Goal: Task Accomplishment & Management: Complete application form

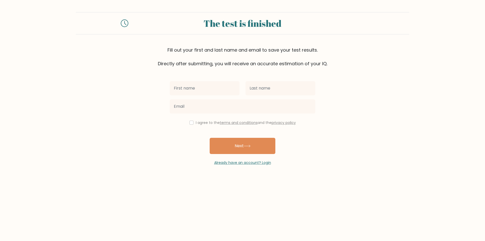
click at [199, 91] on input "text" at bounding box center [205, 88] width 70 height 14
type input "Vanisa"
click at [272, 88] on input "text" at bounding box center [281, 88] width 70 height 14
type input "Tonedo"
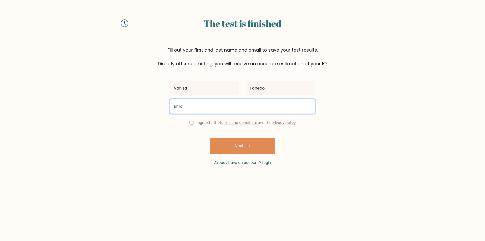
click at [215, 110] on input "email" at bounding box center [242, 106] width 145 height 14
type input "vanisatonedo06@gmail.com"
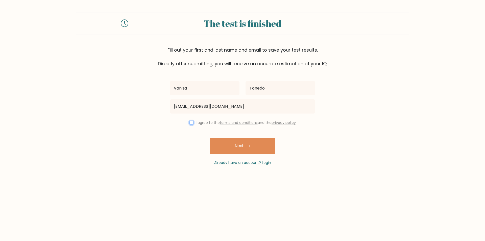
drag, startPoint x: 192, startPoint y: 122, endPoint x: 204, endPoint y: 130, distance: 14.0
click at [191, 122] on input "checkbox" at bounding box center [191, 122] width 4 height 4
checkbox input "true"
click at [227, 146] on button "Next" at bounding box center [243, 146] width 66 height 16
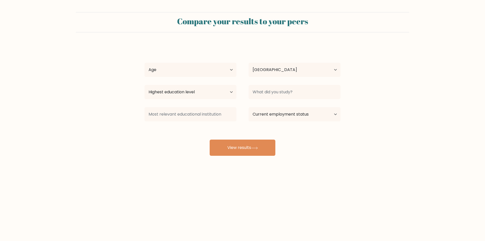
select select "PH"
click at [180, 70] on select "Age Under 18 years old 18-24 years old 25-34 years old 35-44 years old 45-54 ye…" at bounding box center [190, 70] width 92 height 14
select select "18_24"
click at [144, 63] on select "Age Under 18 years old 18-24 years old 25-34 years old 35-44 years old 45-54 ye…" at bounding box center [190, 70] width 92 height 14
click at [172, 87] on select "Highest education level No schooling Primary Lower Secondary Upper Secondary Oc…" at bounding box center [190, 92] width 92 height 14
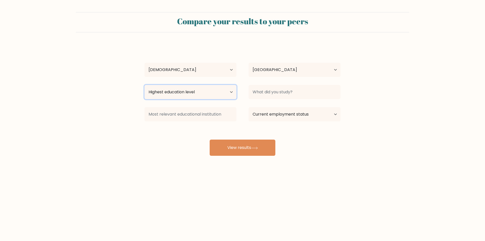
select select "bachelors_degree"
click at [144, 85] on select "Highest education level No schooling Primary Lower Secondary Upper Secondary Oc…" at bounding box center [190, 92] width 92 height 14
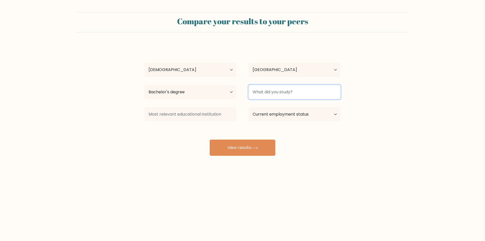
click at [271, 94] on input at bounding box center [295, 92] width 92 height 14
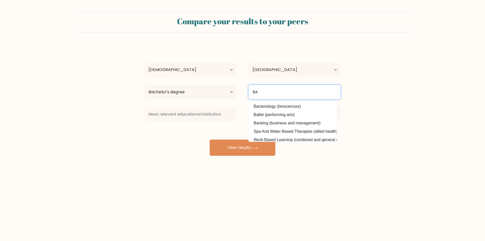
drag, startPoint x: 277, startPoint y: 89, endPoint x: 226, endPoint y: 89, distance: 50.8
click at [226, 89] on div "Highest education level No schooling Primary Lower Secondary Upper Secondary Oc…" at bounding box center [242, 92] width 208 height 18
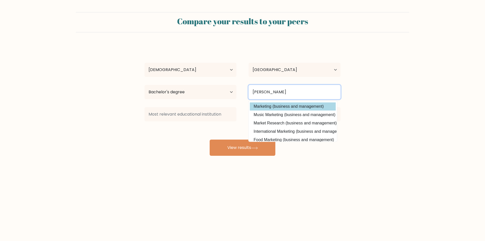
type input "MARK"
click at [272, 107] on div "Vanisa Tonedo Age Under 18 years old 18-24 years old 25-34 years old 35-44 year…" at bounding box center [242, 99] width 202 height 111
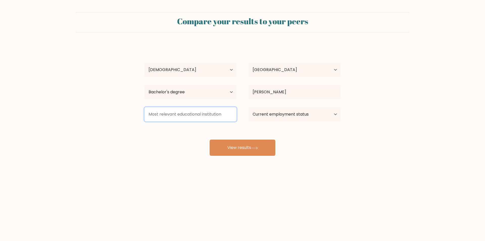
click at [207, 111] on input at bounding box center [190, 114] width 92 height 14
click at [198, 114] on input at bounding box center [190, 114] width 92 height 14
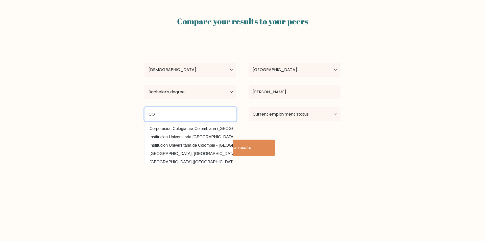
type input "C"
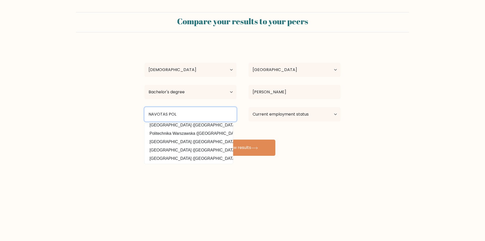
scroll to position [45, 0]
drag, startPoint x: 182, startPoint y: 117, endPoint x: 129, endPoint y: 119, distance: 53.6
click at [129, 119] on form "Compare your results to your peers Vanisa Tonedo Age Under 18 years old 18-24 y…" at bounding box center [242, 83] width 485 height 143
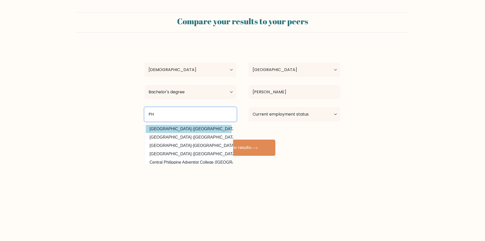
scroll to position [49, 0]
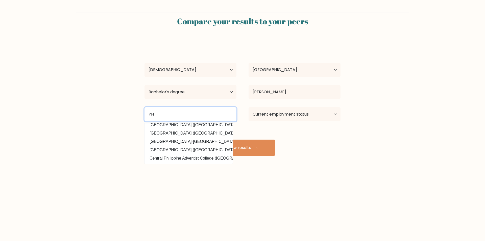
drag, startPoint x: 163, startPoint y: 115, endPoint x: 146, endPoint y: 114, distance: 17.7
click at [148, 115] on input "PH" at bounding box center [190, 114] width 92 height 14
type input "PH"
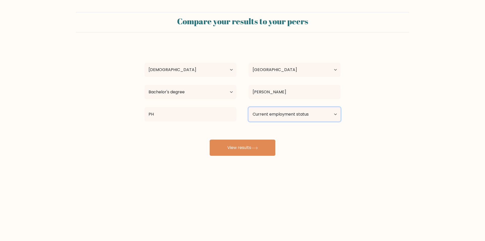
click at [309, 113] on select "Current employment status Employed Student Retired Other / prefer not to answer" at bounding box center [295, 114] width 92 height 14
select select "other"
click at [249, 107] on select "Current employment status Employed Student Retired Other / prefer not to answer" at bounding box center [295, 114] width 92 height 14
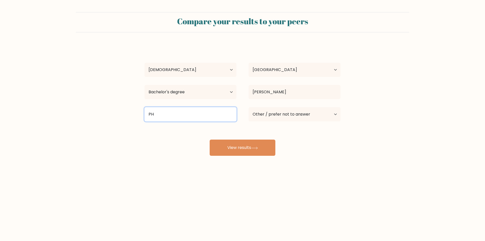
click at [201, 121] on input "PH" at bounding box center [190, 114] width 92 height 14
type input "P"
drag, startPoint x: 149, startPoint y: 114, endPoint x: 220, endPoint y: 110, distance: 70.8
click at [211, 114] on input at bounding box center [190, 114] width 92 height 14
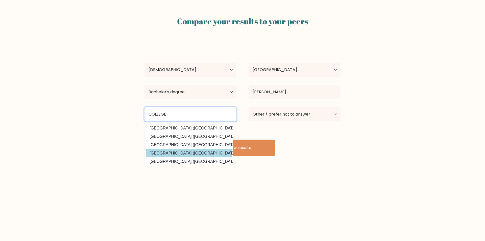
scroll to position [45, 0]
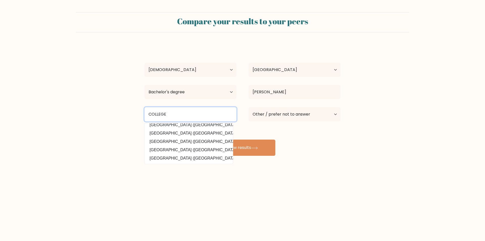
drag, startPoint x: 179, startPoint y: 115, endPoint x: 125, endPoint y: 115, distance: 53.6
click at [125, 115] on form "Compare your results to your peers Vanisa Tonedo Age Under 18 years old 18-24 y…" at bounding box center [242, 83] width 485 height 143
type input "M"
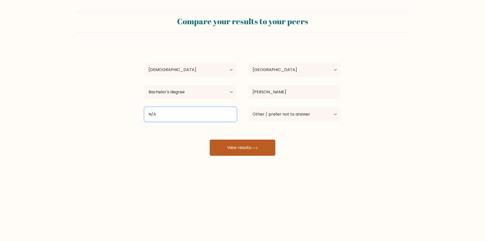
type input "N/A"
click at [245, 146] on button "View results" at bounding box center [243, 147] width 66 height 16
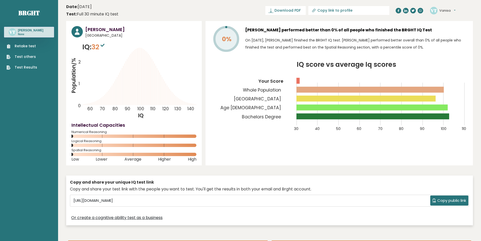
click at [35, 47] on link "Retake test" at bounding box center [22, 45] width 31 height 5
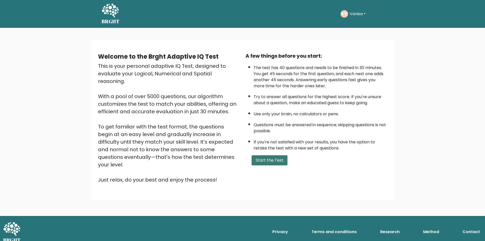
click at [274, 156] on button "Start the Test" at bounding box center [270, 160] width 36 height 10
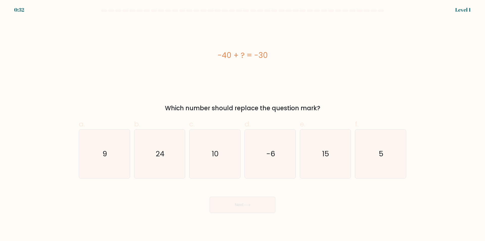
click at [217, 55] on div "-40 + ? = -30" at bounding box center [242, 55] width 327 height 11
drag, startPoint x: 218, startPoint y: 55, endPoint x: 279, endPoint y: 56, distance: 61.4
click at [279, 56] on div "-40 + ? = -30" at bounding box center [242, 55] width 327 height 11
copy div "-40 + ? = -30"
click at [224, 157] on icon "10" at bounding box center [214, 153] width 49 height 49
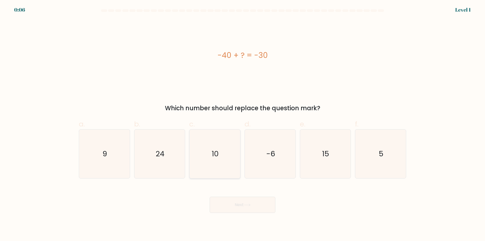
click at [242, 124] on input "c. 10" at bounding box center [242, 121] width 0 height 3
radio input "true"
click at [240, 208] on button "Next" at bounding box center [243, 205] width 66 height 16
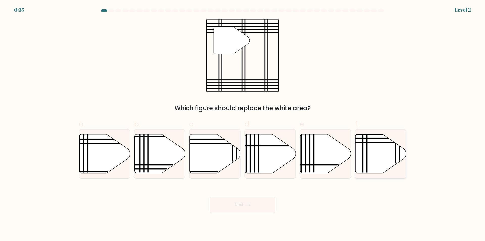
click at [375, 155] on icon at bounding box center [380, 153] width 51 height 39
click at [243, 124] on input "f." at bounding box center [242, 121] width 0 height 3
radio input "true"
click at [229, 207] on button "Next" at bounding box center [243, 205] width 66 height 16
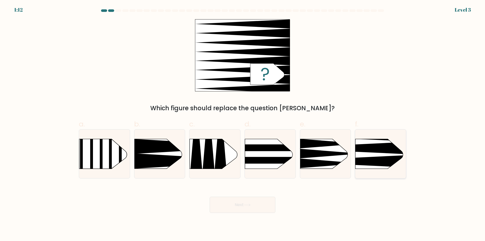
click at [377, 158] on icon at bounding box center [345, 161] width 132 height 13
click at [243, 124] on input "f." at bounding box center [242, 121] width 0 height 3
radio input "true"
click at [264, 205] on button "Next" at bounding box center [243, 205] width 66 height 16
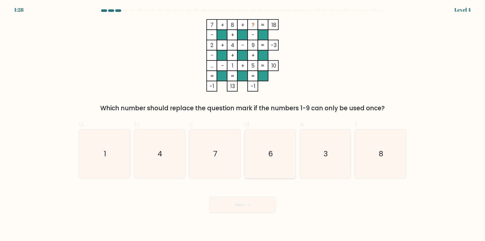
click at [282, 166] on icon "6" at bounding box center [270, 153] width 49 height 49
click at [243, 124] on input "d. 6" at bounding box center [242, 121] width 0 height 3
radio input "true"
click at [245, 200] on button "Next" at bounding box center [243, 205] width 66 height 16
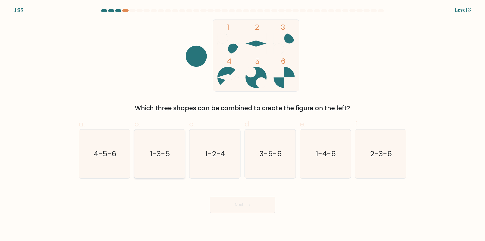
drag, startPoint x: 136, startPoint y: 157, endPoint x: 169, endPoint y: 155, distance: 32.7
click at [142, 157] on icon "1-3-5" at bounding box center [159, 153] width 49 height 49
click at [242, 124] on input "b. 1-3-5" at bounding box center [242, 121] width 0 height 3
radio input "true"
click at [230, 203] on button "Next" at bounding box center [243, 205] width 66 height 16
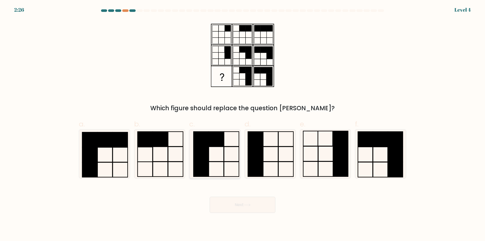
click at [212, 156] on icon at bounding box center [214, 153] width 49 height 49
click at [242, 124] on input "c." at bounding box center [242, 121] width 0 height 3
radio input "true"
click at [248, 205] on icon at bounding box center [247, 204] width 7 height 3
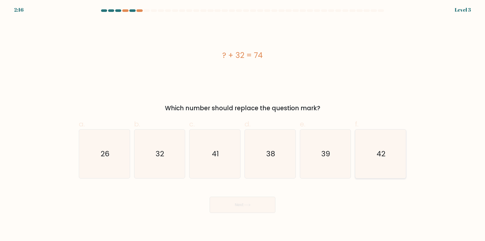
click at [383, 172] on icon "42" at bounding box center [380, 153] width 49 height 49
click at [243, 124] on input "f. 42" at bounding box center [242, 121] width 0 height 3
radio input "true"
click at [255, 206] on button "Next" at bounding box center [243, 205] width 66 height 16
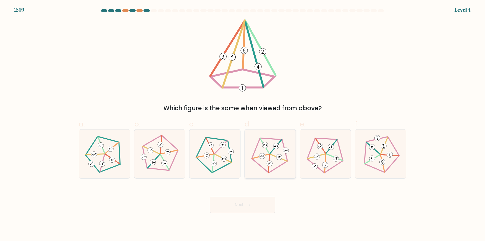
click at [271, 152] on 242 at bounding box center [276, 146] width 17 height 14
click at [243, 124] on input "d." at bounding box center [242, 121] width 0 height 3
radio input "true"
click at [237, 201] on button "Next" at bounding box center [243, 205] width 66 height 16
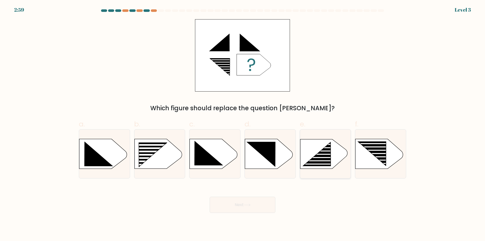
click at [307, 161] on rect at bounding box center [321, 160] width 40 height 1
click at [243, 124] on input "e." at bounding box center [242, 121] width 0 height 3
radio input "true"
click at [242, 202] on button "Next" at bounding box center [243, 205] width 66 height 16
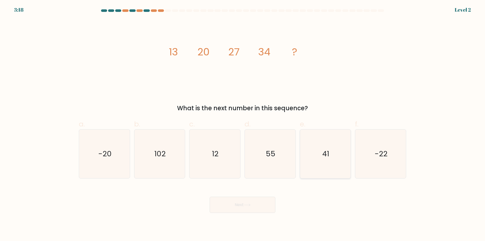
click at [331, 163] on icon "41" at bounding box center [325, 153] width 49 height 49
click at [243, 124] on input "e. 41" at bounding box center [242, 121] width 0 height 3
radio input "true"
click at [261, 210] on button "Next" at bounding box center [243, 205] width 66 height 16
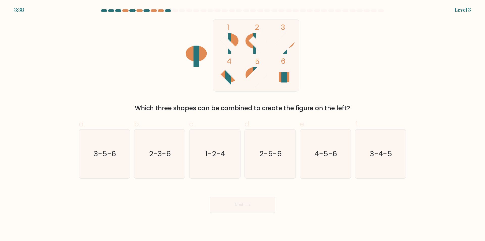
click at [235, 44] on ellipse at bounding box center [227, 41] width 21 height 16
click at [224, 166] on icon "1-2-4" at bounding box center [214, 153] width 49 height 49
click at [242, 124] on input "c. 1-2-4" at bounding box center [242, 121] width 0 height 3
radio input "true"
click at [241, 206] on button "Next" at bounding box center [243, 205] width 66 height 16
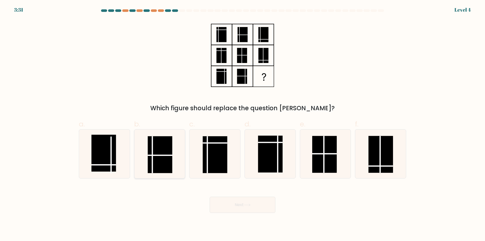
click at [165, 157] on rect at bounding box center [160, 154] width 25 height 37
click at [242, 124] on input "b." at bounding box center [242, 121] width 0 height 3
radio input "true"
click at [233, 216] on body "3:31 Level 4" at bounding box center [242, 120] width 485 height 241
click at [233, 209] on button "Next" at bounding box center [243, 205] width 66 height 16
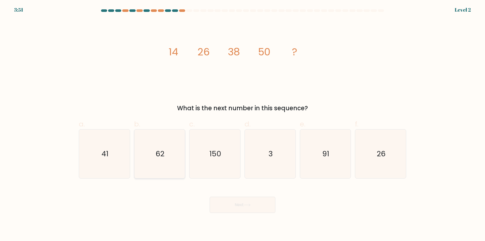
click at [163, 165] on icon "62" at bounding box center [159, 153] width 49 height 49
click at [242, 124] on input "b. 62" at bounding box center [242, 121] width 0 height 3
radio input "true"
click at [242, 202] on button "Next" at bounding box center [243, 205] width 66 height 16
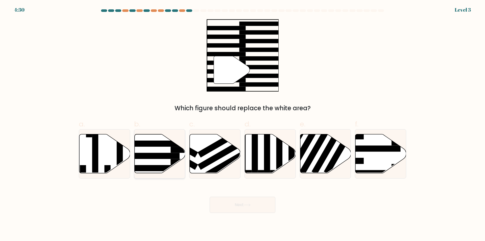
drag, startPoint x: 157, startPoint y: 158, endPoint x: 202, endPoint y: 175, distance: 48.1
click at [157, 158] on rect at bounding box center [152, 156] width 55 height 6
click at [242, 124] on input "b." at bounding box center [242, 121] width 0 height 3
radio input "true"
click at [229, 200] on button "Next" at bounding box center [243, 205] width 66 height 16
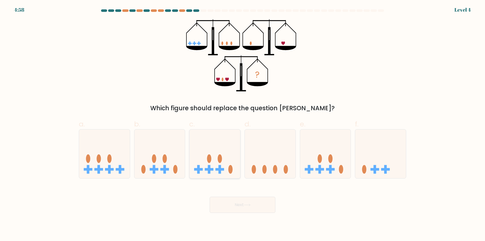
click at [224, 161] on icon at bounding box center [214, 154] width 51 height 42
click at [242, 124] on input "c." at bounding box center [242, 121] width 0 height 3
radio input "true"
click at [248, 207] on button "Next" at bounding box center [243, 205] width 66 height 16
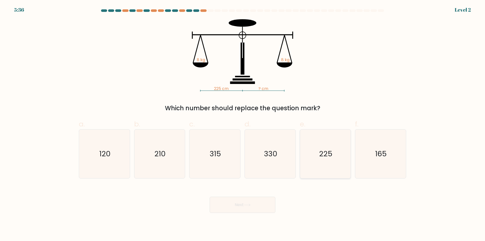
click at [306, 163] on icon "225" at bounding box center [325, 153] width 49 height 49
click at [243, 124] on input "e. 225" at bounding box center [242, 121] width 0 height 3
radio input "true"
click at [264, 197] on button "Next" at bounding box center [243, 205] width 66 height 16
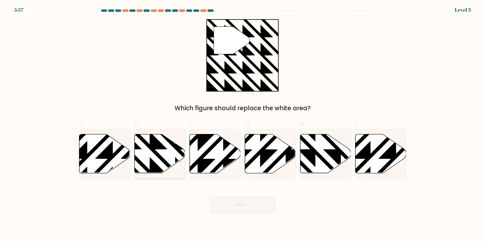
click at [157, 156] on icon at bounding box center [175, 175] width 102 height 102
click at [242, 124] on input "b." at bounding box center [242, 121] width 0 height 3
radio input "true"
click at [228, 209] on button "Next" at bounding box center [243, 205] width 66 height 16
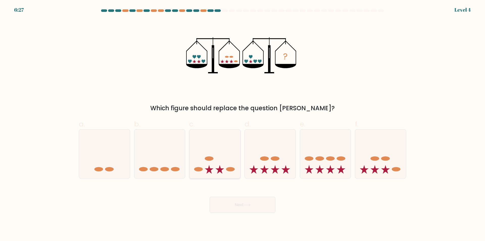
click at [201, 166] on icon at bounding box center [214, 154] width 51 height 42
click at [242, 124] on input "c." at bounding box center [242, 121] width 0 height 3
radio input "true"
click at [239, 205] on button "Next" at bounding box center [243, 205] width 66 height 16
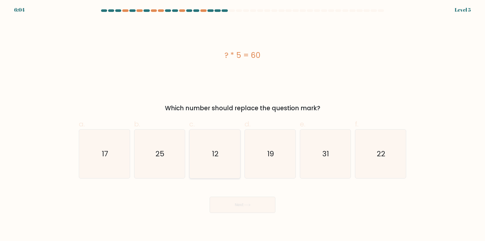
click at [211, 156] on icon "12" at bounding box center [214, 153] width 49 height 49
click at [242, 124] on input "c. 12" at bounding box center [242, 121] width 0 height 3
radio input "true"
click at [223, 207] on button "Next" at bounding box center [243, 205] width 66 height 16
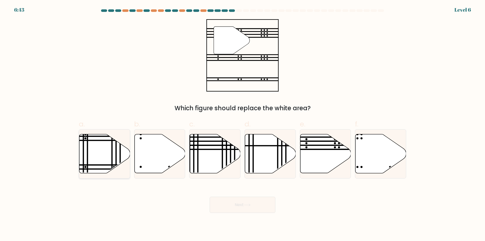
click at [90, 163] on icon at bounding box center [104, 153] width 51 height 39
click at [242, 124] on input "a." at bounding box center [242, 121] width 0 height 3
radio input "true"
click at [238, 209] on button "Next" at bounding box center [243, 205] width 66 height 16
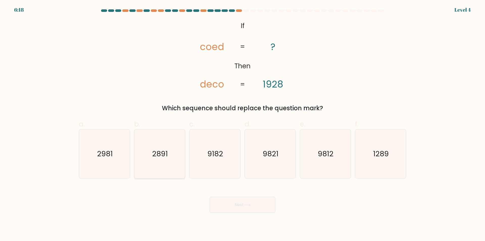
click at [140, 157] on icon "2891" at bounding box center [159, 153] width 49 height 49
click at [242, 124] on input "b. 2891" at bounding box center [242, 121] width 0 height 3
radio input "true"
click at [249, 205] on icon at bounding box center [247, 204] width 7 height 3
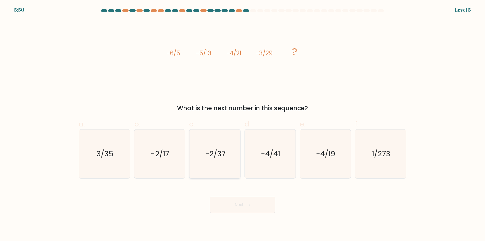
click at [240, 168] on div "-2/37" at bounding box center [214, 153] width 51 height 49
click at [242, 124] on input "c. -2/37" at bounding box center [242, 121] width 0 height 3
radio input "true"
click at [235, 208] on button "Next" at bounding box center [243, 205] width 66 height 16
click at [236, 201] on button "Next" at bounding box center [243, 205] width 66 height 16
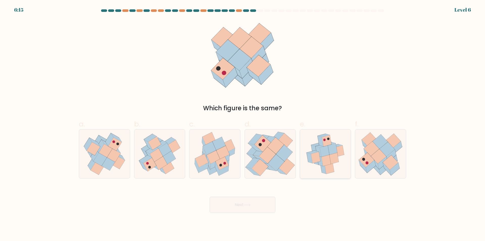
click at [317, 162] on icon at bounding box center [316, 157] width 10 height 11
click at [243, 124] on input "e." at bounding box center [242, 121] width 0 height 3
radio input "true"
click at [239, 203] on button "Next" at bounding box center [243, 205] width 66 height 16
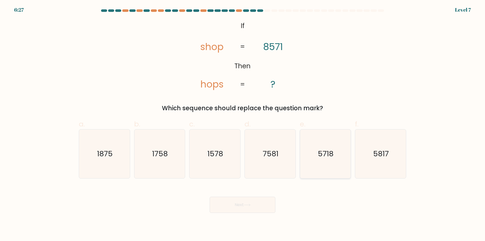
click at [328, 167] on icon "5718" at bounding box center [325, 153] width 49 height 49
click at [243, 124] on input "e. 5718" at bounding box center [242, 121] width 0 height 3
radio input "true"
click at [250, 212] on button "Next" at bounding box center [243, 205] width 66 height 16
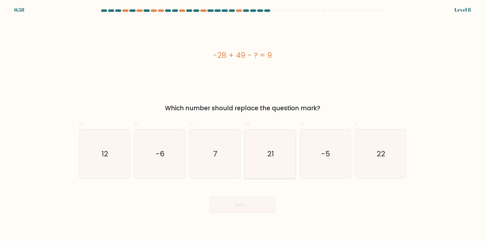
click at [282, 162] on icon "21" at bounding box center [270, 153] width 49 height 49
click at [243, 124] on input "d. 21" at bounding box center [242, 121] width 0 height 3
radio input "true"
click at [249, 206] on icon at bounding box center [247, 204] width 7 height 3
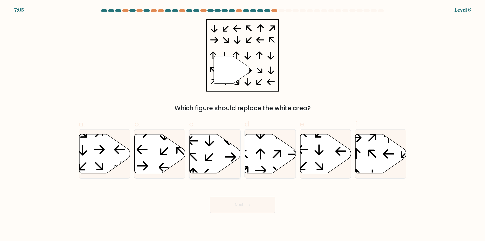
click at [212, 160] on icon at bounding box center [215, 153] width 51 height 39
click at [242, 124] on input "c." at bounding box center [242, 121] width 0 height 3
radio input "true"
click at [240, 202] on button "Next" at bounding box center [243, 205] width 66 height 16
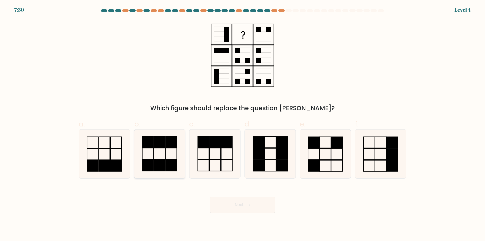
click at [158, 155] on icon at bounding box center [159, 153] width 49 height 49
click at [242, 124] on input "b." at bounding box center [242, 121] width 0 height 3
radio input "true"
click at [240, 208] on button "Next" at bounding box center [243, 205] width 66 height 16
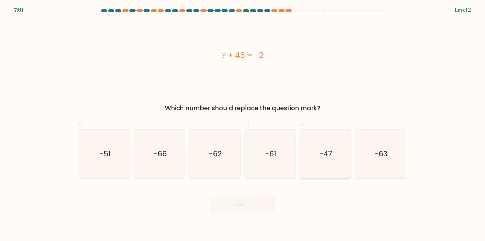
click at [338, 167] on icon "-47" at bounding box center [325, 153] width 49 height 49
click at [243, 124] on input "e. -47" at bounding box center [242, 121] width 0 height 3
radio input "true"
click at [247, 210] on button "Next" at bounding box center [243, 205] width 66 height 16
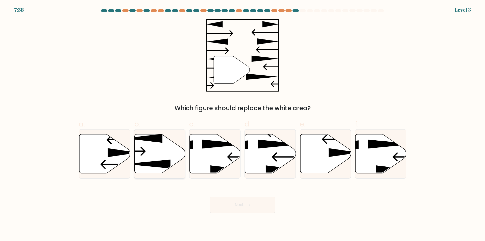
click at [150, 158] on icon at bounding box center [159, 153] width 51 height 39
click at [242, 124] on input "b." at bounding box center [242, 121] width 0 height 3
radio input "true"
click at [227, 201] on button "Next" at bounding box center [243, 205] width 66 height 16
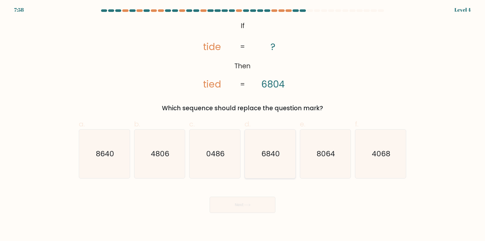
click at [287, 169] on icon "6840" at bounding box center [270, 153] width 49 height 49
click at [243, 124] on input "d. 6840" at bounding box center [242, 121] width 0 height 3
radio input "true"
click at [262, 201] on button "Next" at bounding box center [243, 205] width 66 height 16
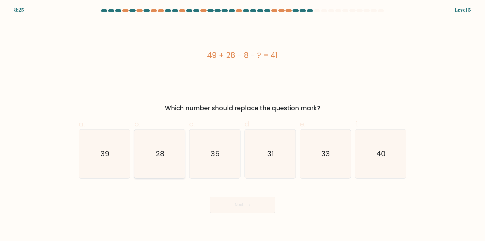
click at [169, 152] on icon "28" at bounding box center [159, 153] width 49 height 49
click at [242, 124] on input "b. 28" at bounding box center [242, 121] width 0 height 3
radio input "true"
click at [221, 196] on div "Next" at bounding box center [242, 198] width 333 height 28
click at [221, 202] on button "Next" at bounding box center [243, 205] width 66 height 16
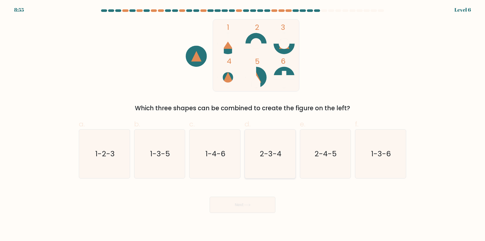
click at [259, 156] on icon "2-3-4" at bounding box center [270, 153] width 49 height 49
click at [243, 124] on input "d. 2-3-4" at bounding box center [242, 121] width 0 height 3
radio input "true"
click at [246, 198] on button "Next" at bounding box center [243, 205] width 66 height 16
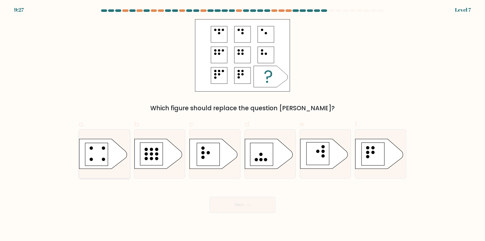
click at [113, 151] on icon at bounding box center [102, 154] width 47 height 30
click at [242, 124] on input "a." at bounding box center [242, 121] width 0 height 3
radio input "true"
click at [244, 208] on button "Next" at bounding box center [243, 205] width 66 height 16
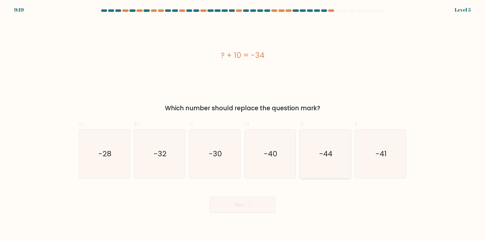
click at [331, 155] on text "-44" at bounding box center [325, 154] width 13 height 10
click at [243, 124] on input "e. -44" at bounding box center [242, 121] width 0 height 3
radio input "true"
click at [260, 208] on button "Next" at bounding box center [243, 205] width 66 height 16
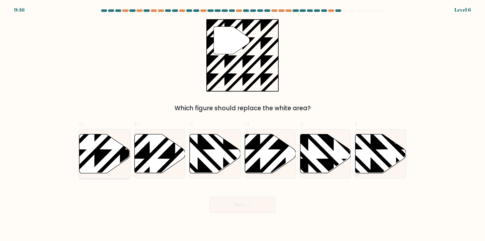
click at [112, 152] on icon at bounding box center [104, 153] width 51 height 39
click at [242, 124] on input "a." at bounding box center [242, 121] width 0 height 3
radio input "true"
click at [266, 204] on button "Next" at bounding box center [243, 205] width 66 height 16
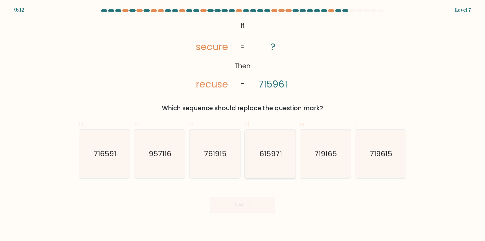
click at [277, 172] on icon "615971" at bounding box center [270, 153] width 49 height 49
click at [243, 124] on input "d. 615971" at bounding box center [242, 121] width 0 height 3
radio input "true"
click at [262, 205] on button "Next" at bounding box center [243, 205] width 66 height 16
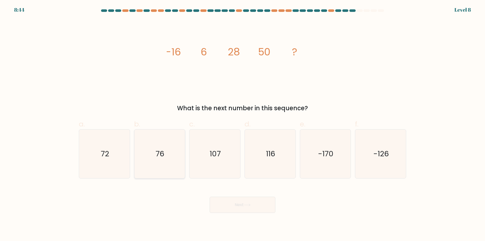
click at [157, 167] on icon "76" at bounding box center [159, 153] width 49 height 49
click at [242, 124] on input "b. 76" at bounding box center [242, 121] width 0 height 3
radio input "true"
drag, startPoint x: 217, startPoint y: 196, endPoint x: 229, endPoint y: 205, distance: 14.9
click at [220, 198] on div "Next" at bounding box center [242, 198] width 333 height 28
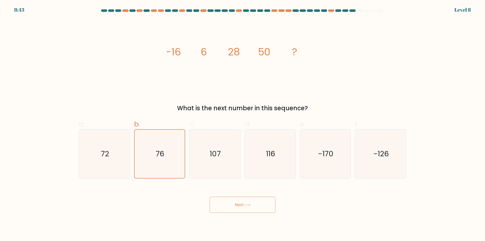
click at [229, 205] on button "Next" at bounding box center [243, 205] width 66 height 16
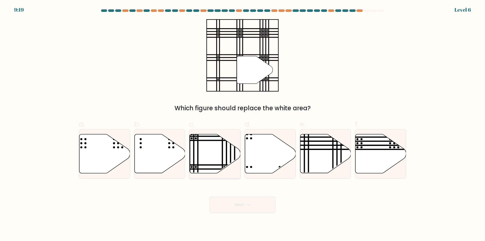
click at [205, 163] on icon at bounding box center [215, 153] width 51 height 39
click at [242, 124] on input "c." at bounding box center [242, 121] width 0 height 3
radio input "true"
click at [237, 208] on button "Next" at bounding box center [243, 205] width 66 height 16
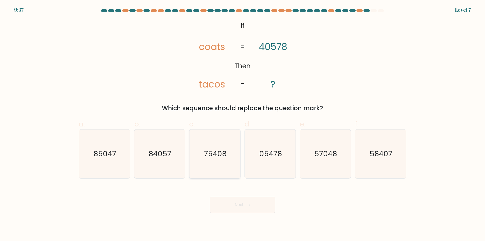
click at [215, 159] on icon "75408" at bounding box center [214, 153] width 49 height 49
click at [242, 124] on input "c. 75408" at bounding box center [242, 121] width 0 height 3
radio input "true"
click at [231, 204] on button "Next" at bounding box center [243, 205] width 66 height 16
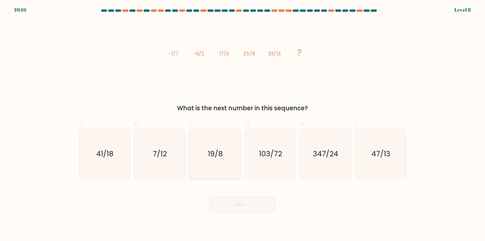
click at [224, 175] on icon "19/8" at bounding box center [214, 153] width 49 height 49
click at [242, 124] on input "c. 19/8" at bounding box center [242, 121] width 0 height 3
radio input "true"
click at [230, 202] on button "Next" at bounding box center [243, 205] width 66 height 16
